Goal: Task Accomplishment & Management: Manage account settings

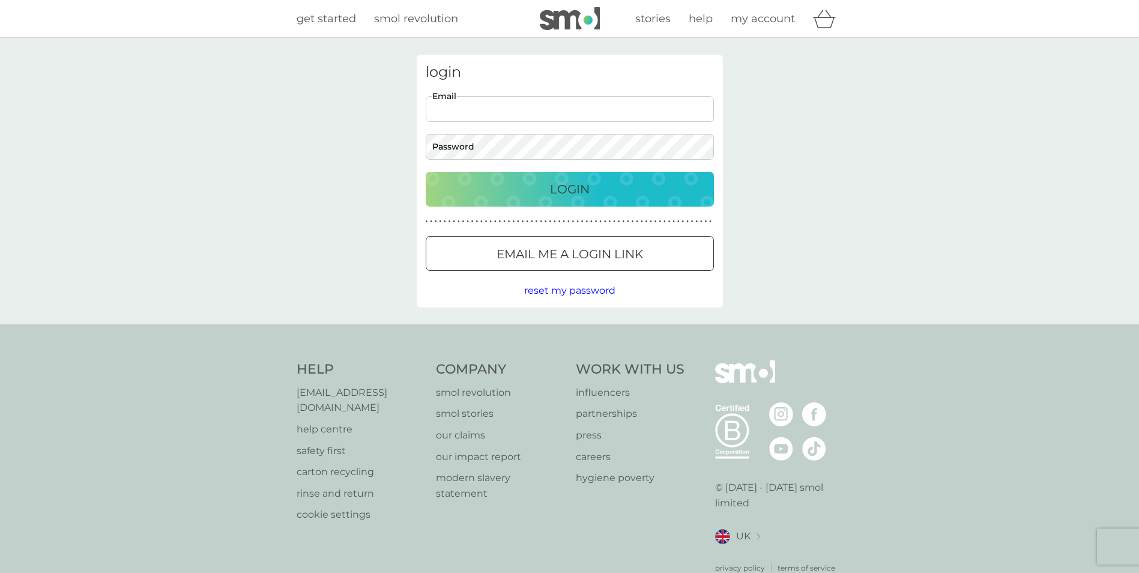
click at [465, 109] on input "Email" at bounding box center [570, 109] width 288 height 26
type input "suesmacrae@gmail.com"
click at [545, 193] on div "Login" at bounding box center [570, 189] width 264 height 19
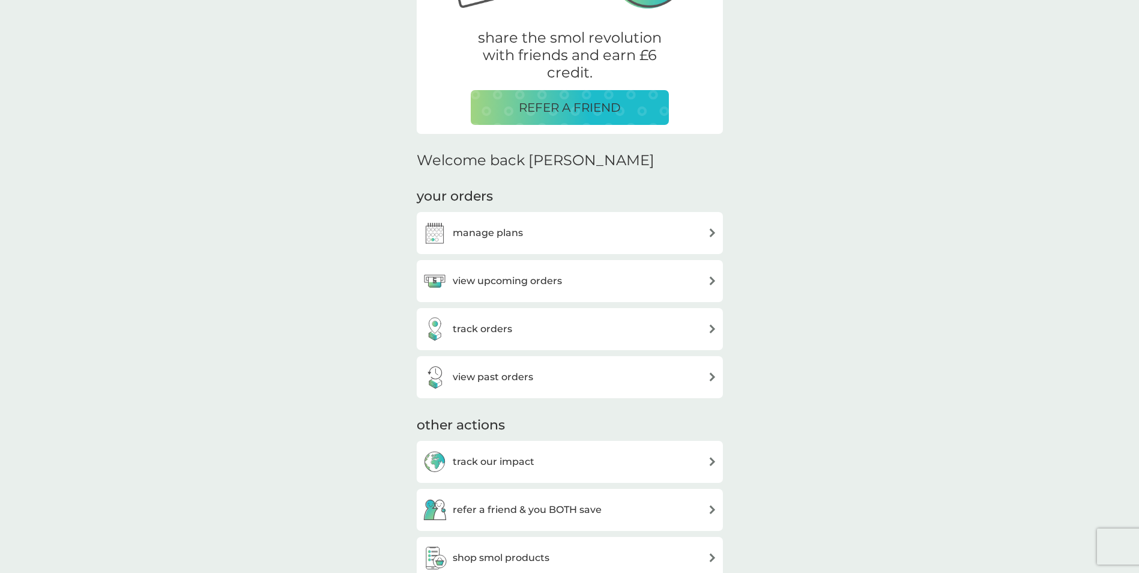
scroll to position [240, 0]
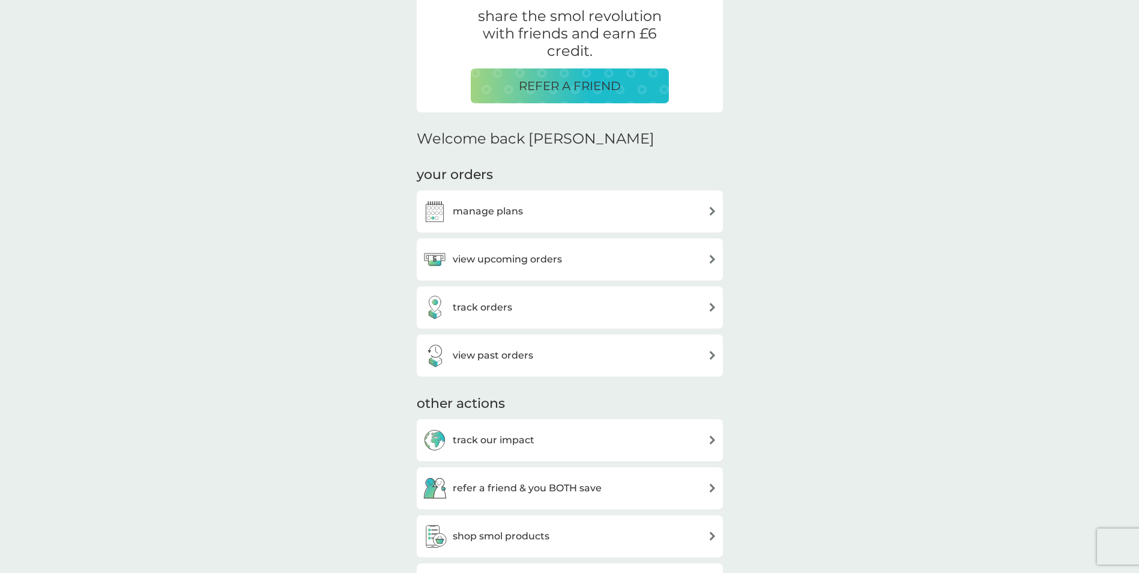
click at [553, 249] on div "view upcoming orders" at bounding box center [492, 259] width 139 height 24
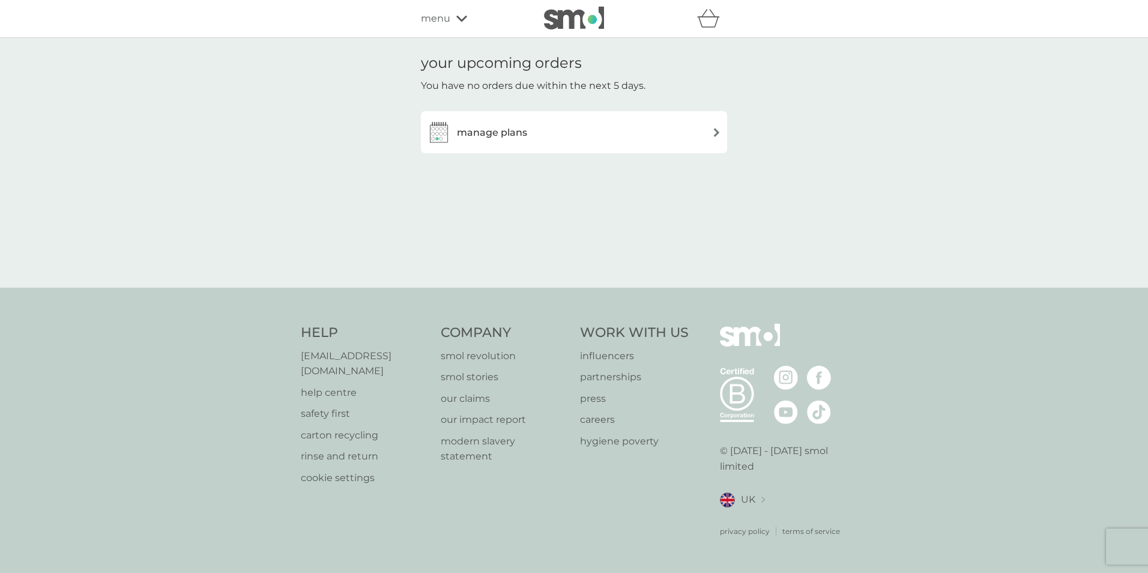
click at [685, 124] on div "manage plans" at bounding box center [574, 132] width 294 height 24
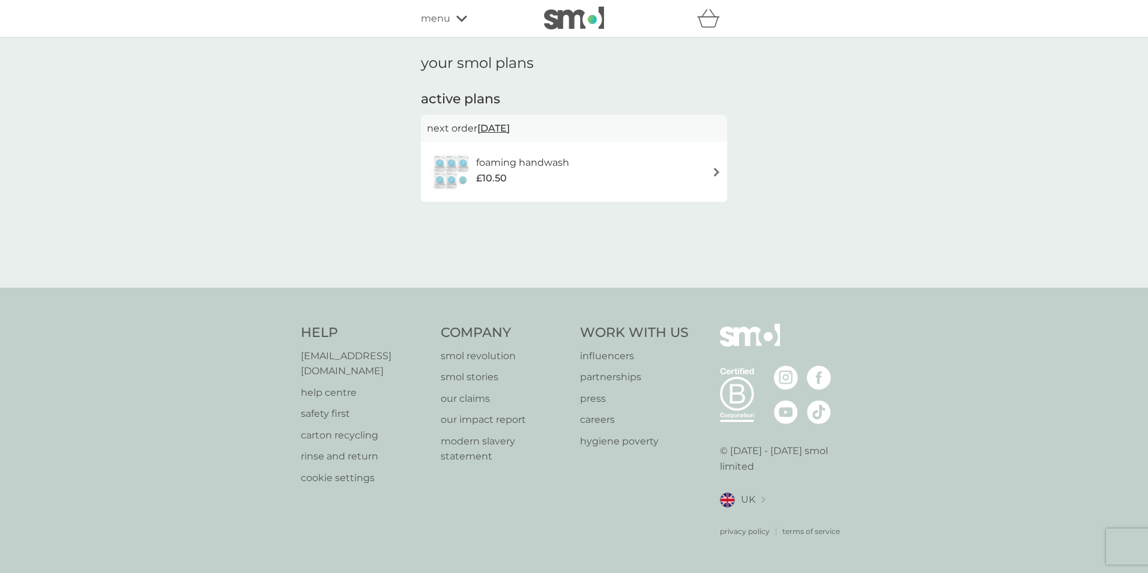
click at [587, 180] on div "foaming handwash £10.50" at bounding box center [574, 172] width 294 height 42
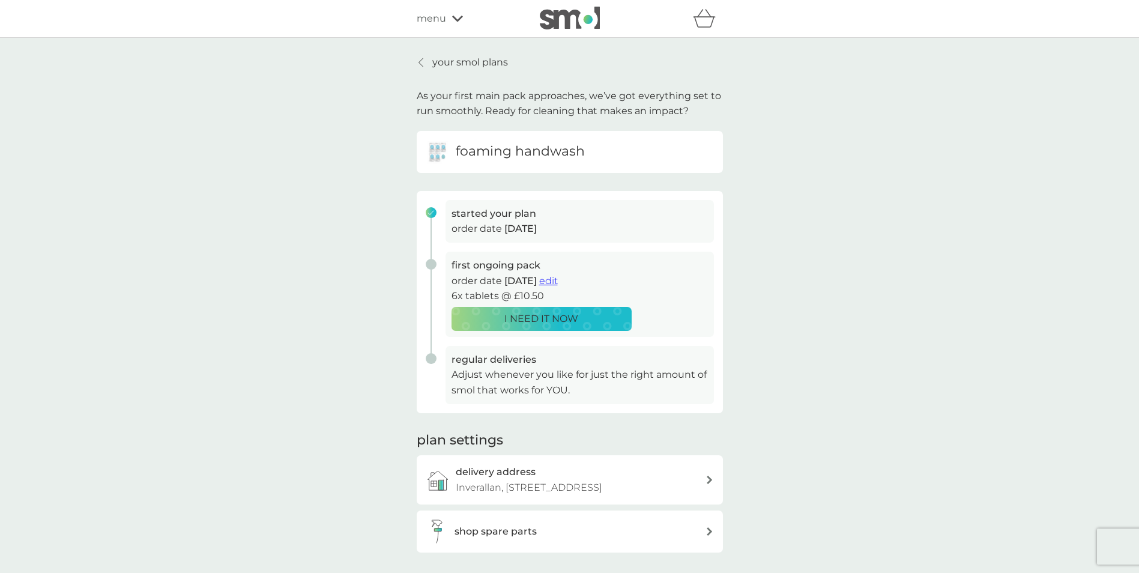
click at [432, 20] on span "menu" at bounding box center [431, 19] width 29 height 16
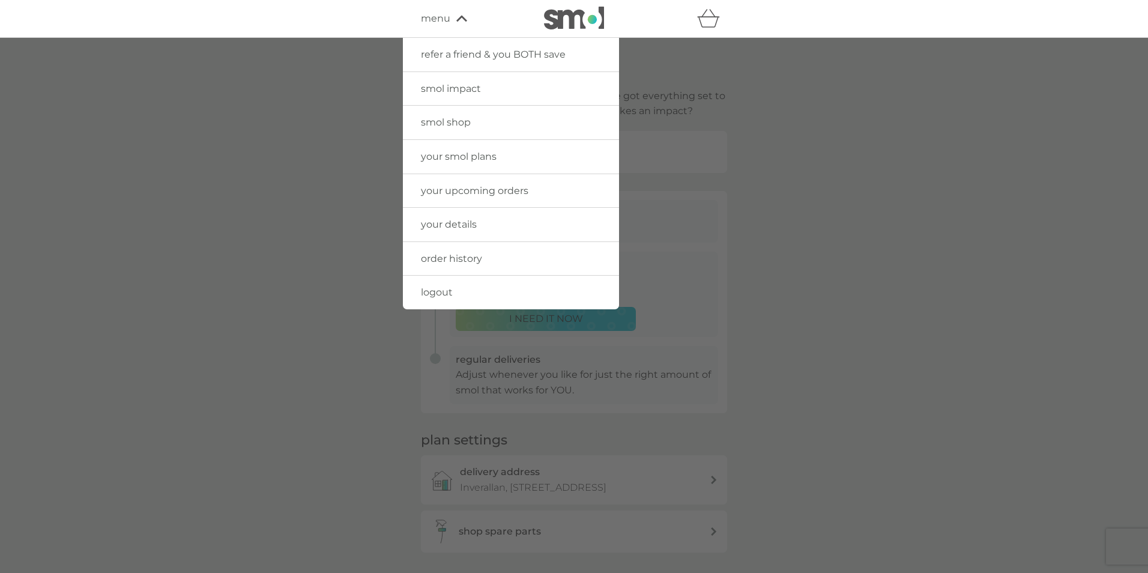
click at [441, 296] on span "logout" at bounding box center [437, 291] width 32 height 11
